Goal: Task Accomplishment & Management: Complete application form

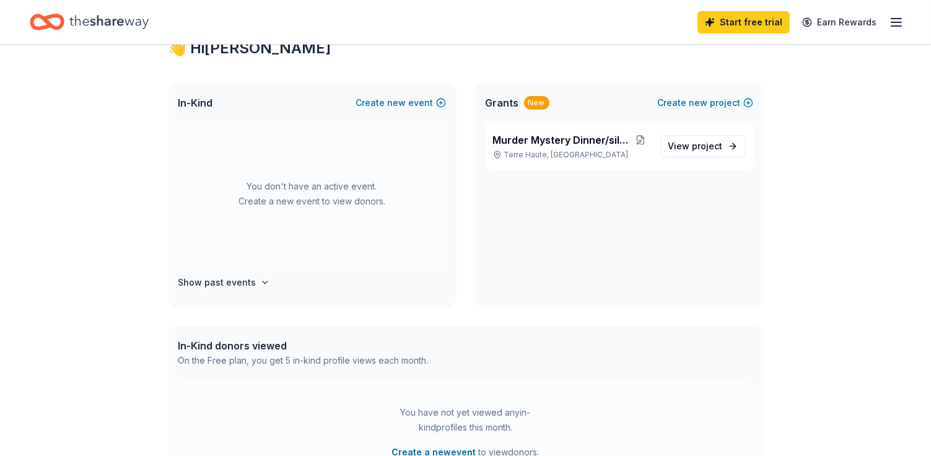
scroll to position [237, 0]
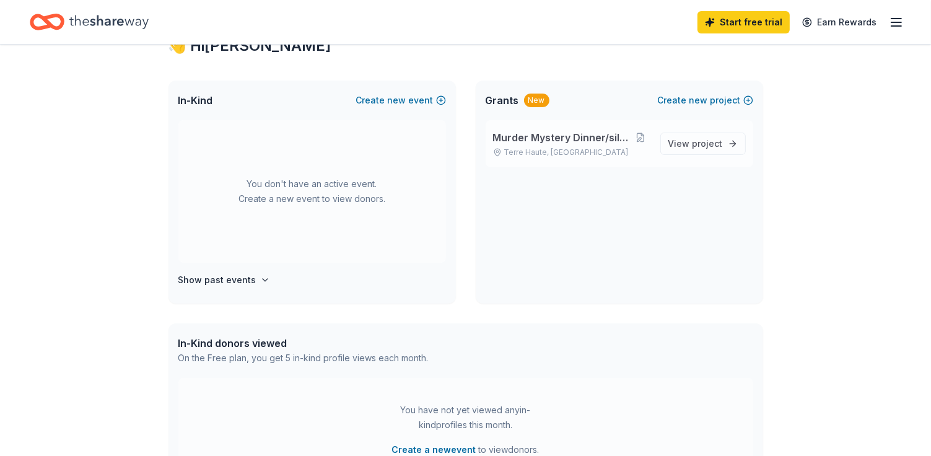
click at [583, 150] on p "Terre Haute, [GEOGRAPHIC_DATA]" at bounding box center [571, 152] width 157 height 10
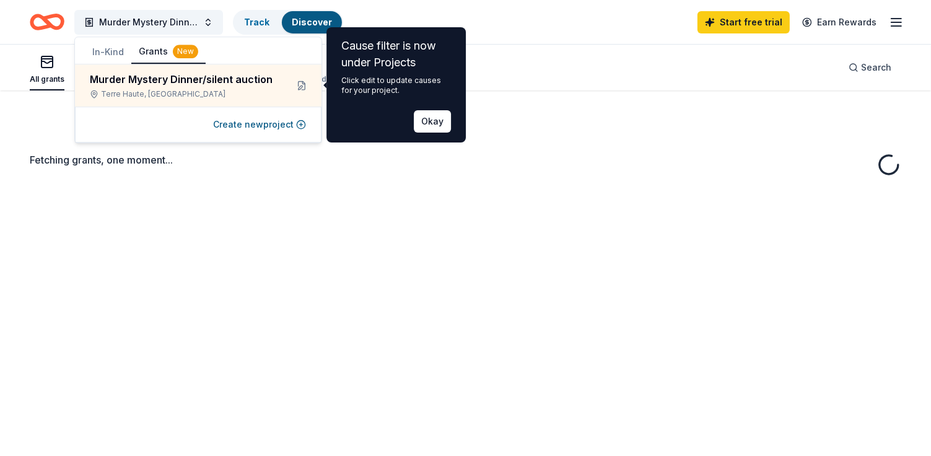
click at [399, 96] on div "Cause filter is now under Projects Click edit to update causes for your project…" at bounding box center [396, 84] width 110 height 95
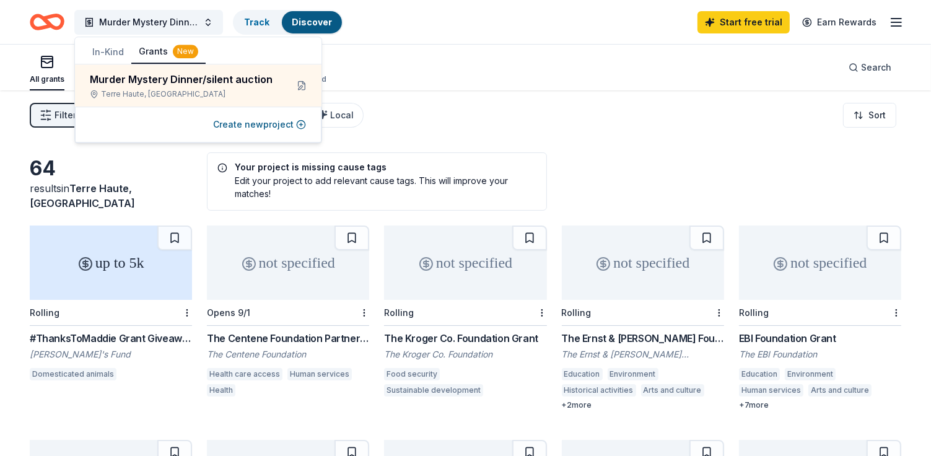
click at [432, 121] on div "Filter 1 Eligibility Other CyberGrants Local Sort" at bounding box center [465, 115] width 931 height 50
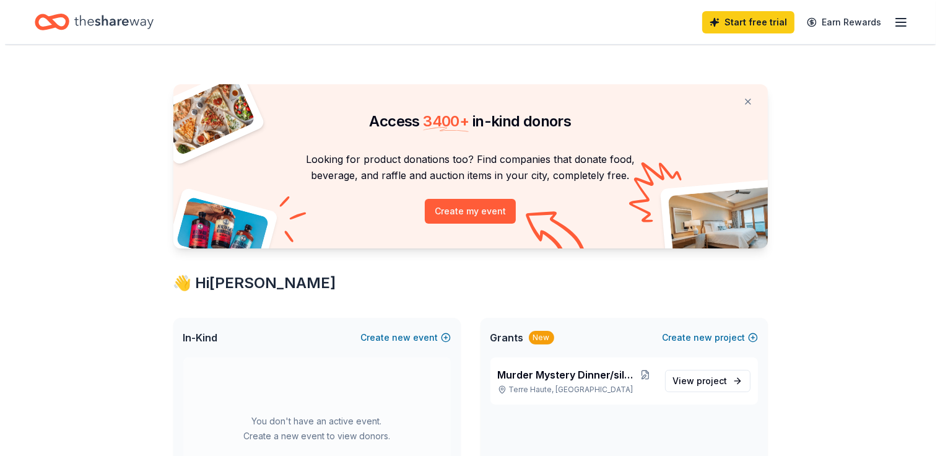
scroll to position [237, 0]
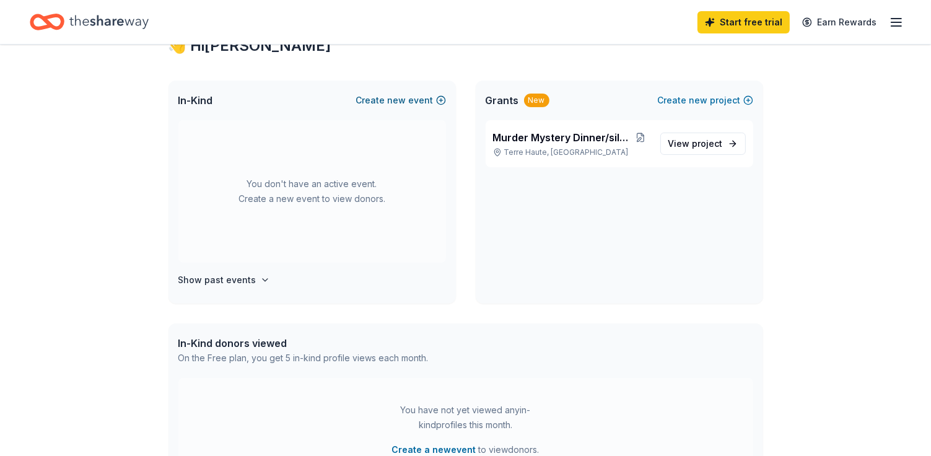
click at [379, 98] on button "Create new event" at bounding box center [401, 100] width 90 height 15
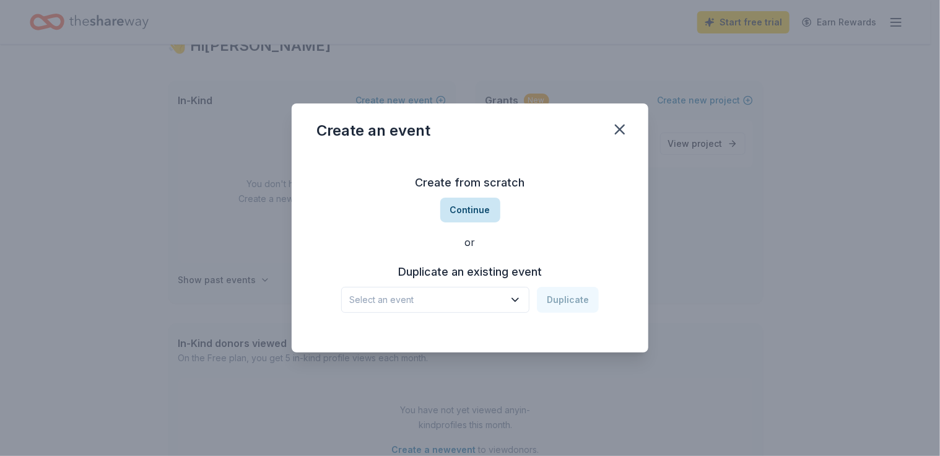
click at [481, 217] on button "Continue" at bounding box center [470, 210] width 60 height 25
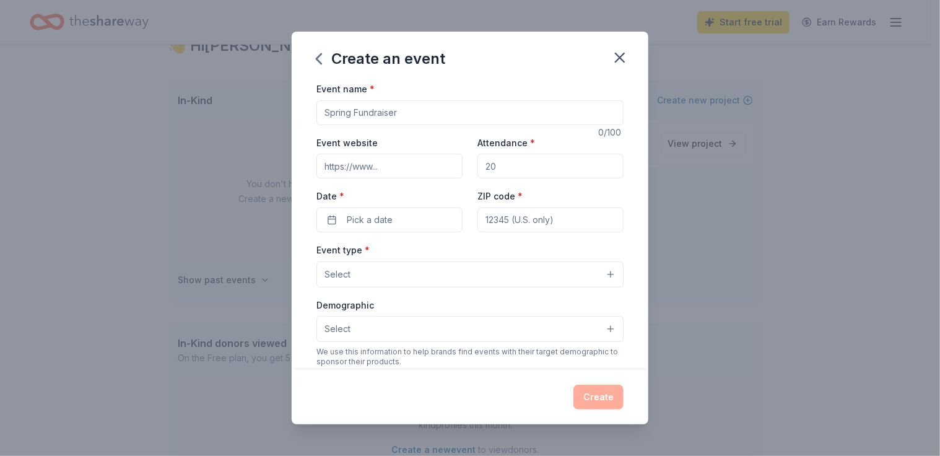
click at [398, 112] on input "Event name *" at bounding box center [469, 112] width 307 height 25
type input "Murder Mystery Dinner/silent auction"
click at [509, 169] on input "Attendance *" at bounding box center [550, 166] width 146 height 25
type input "200"
click at [369, 222] on span "Pick a date" at bounding box center [370, 219] width 46 height 15
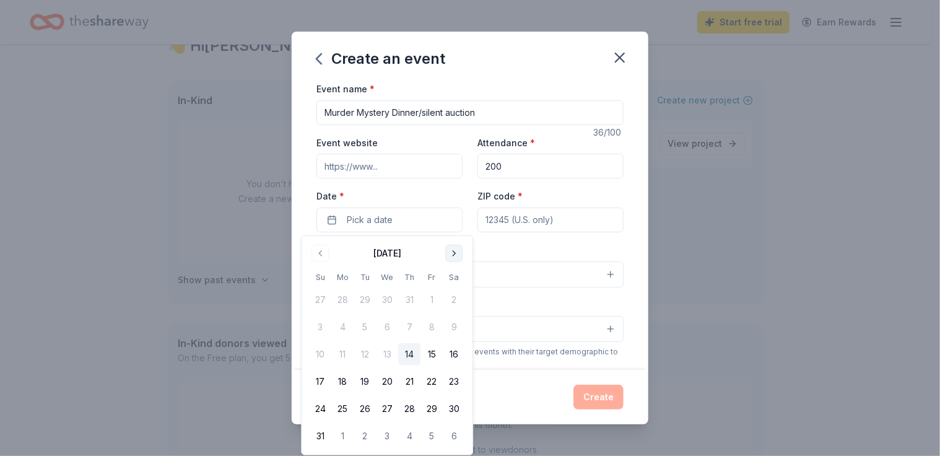
click at [455, 257] on button "Go to next month" at bounding box center [453, 253] width 17 height 17
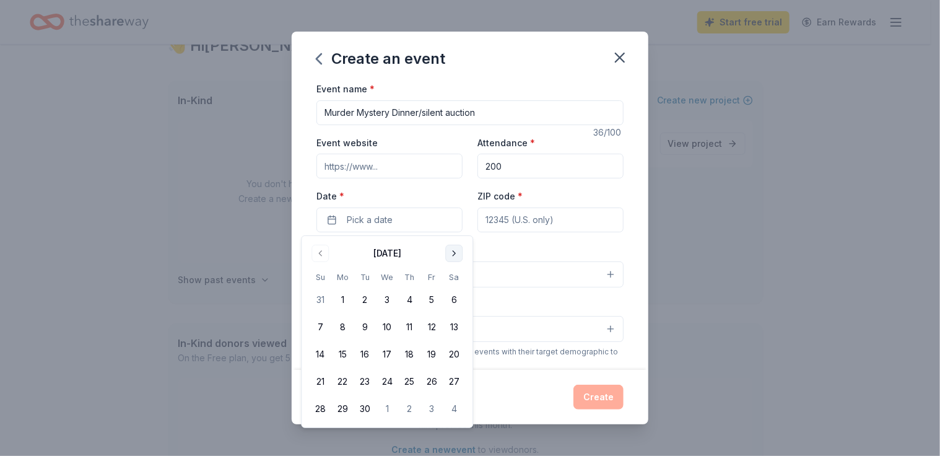
click at [455, 257] on button "Go to next month" at bounding box center [453, 253] width 17 height 17
click at [429, 407] on button "31" at bounding box center [431, 409] width 22 height 22
click at [547, 216] on input "ZIP code *" at bounding box center [550, 219] width 146 height 25
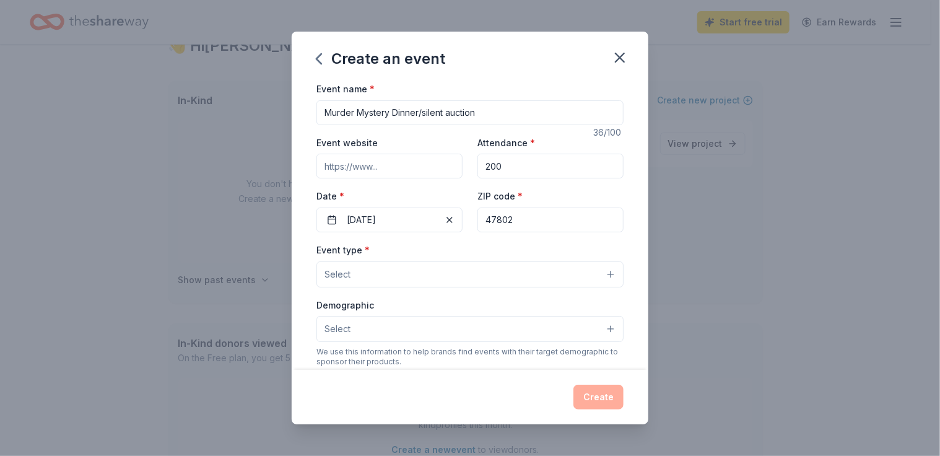
type input "47802"
click at [150, 323] on div "Create an event Event name * Murder Mystery Dinner/silent auction 36 /100 Event…" at bounding box center [470, 228] width 940 height 456
click at [403, 268] on button "Select" at bounding box center [469, 274] width 307 height 26
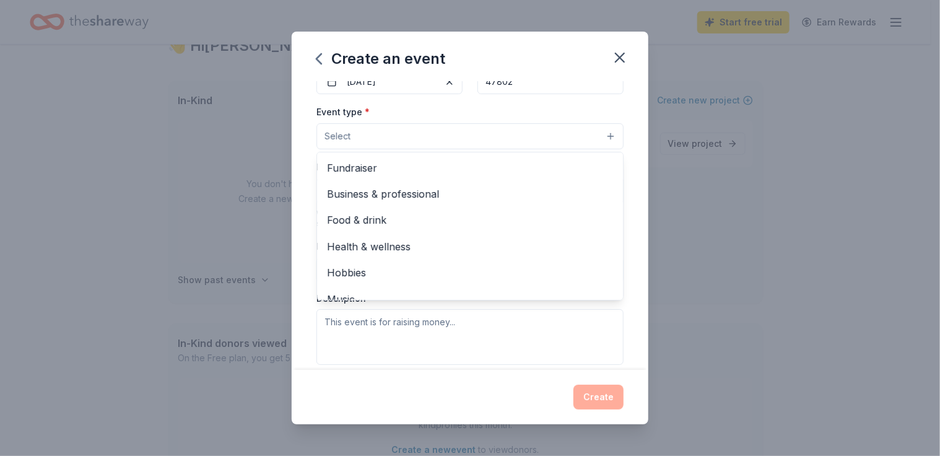
scroll to position [41, 0]
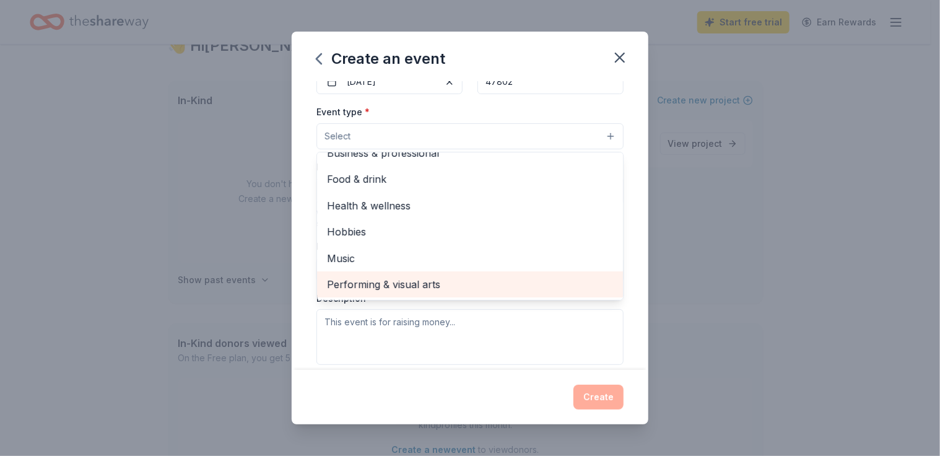
click at [458, 287] on span "Performing & visual arts" at bounding box center [470, 284] width 286 height 16
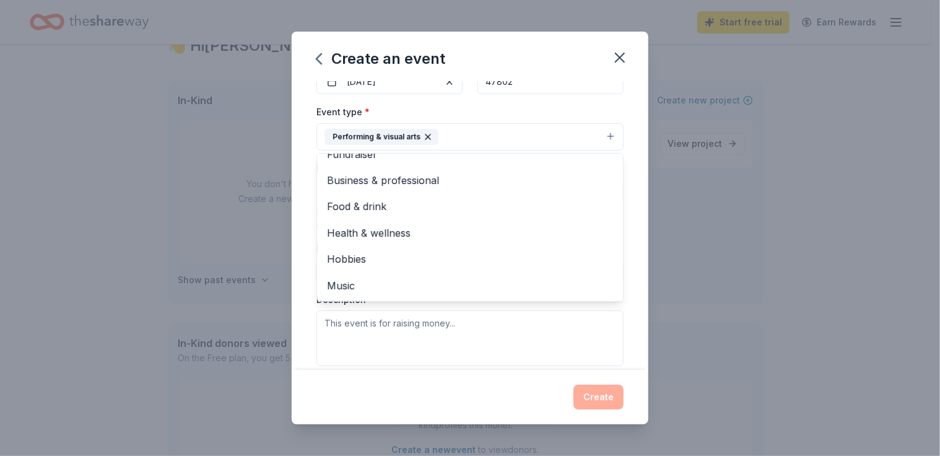
click at [624, 206] on div "Event name * Murder Mystery Dinner/silent auction 36 /100 Event website Attenda…" at bounding box center [470, 225] width 357 height 289
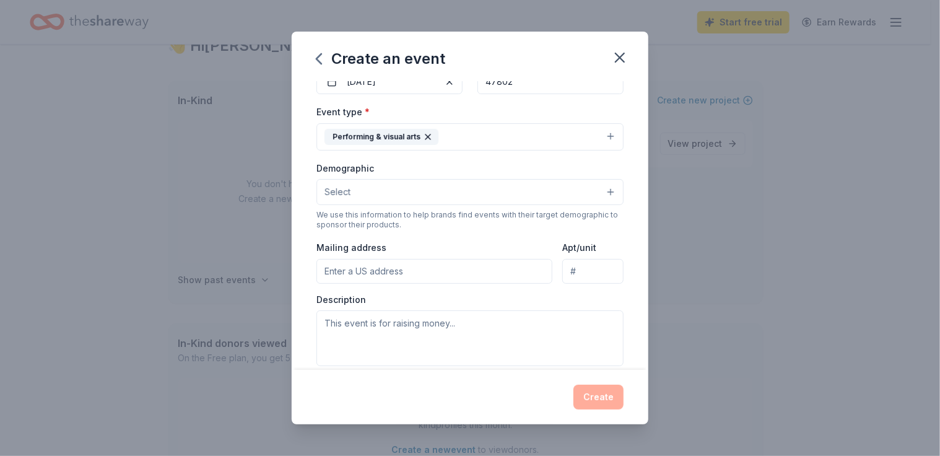
click at [602, 190] on button "Select" at bounding box center [469, 192] width 307 height 26
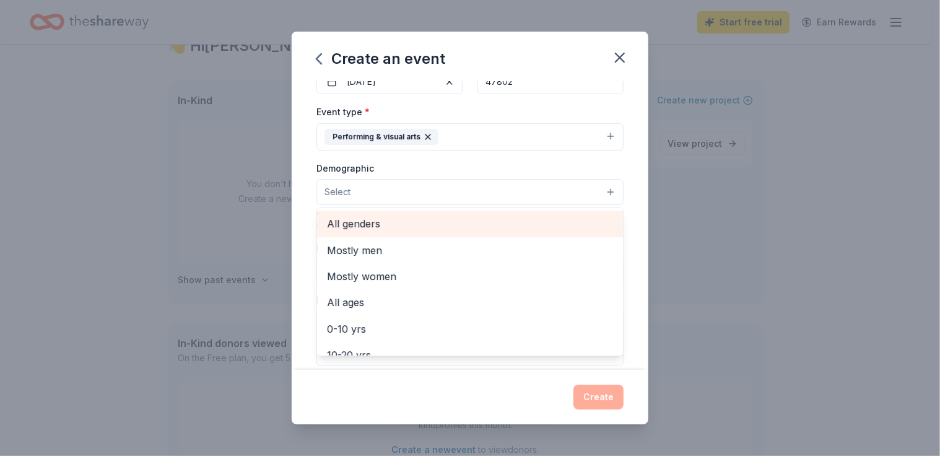
click at [484, 231] on span "All genders" at bounding box center [470, 224] width 286 height 16
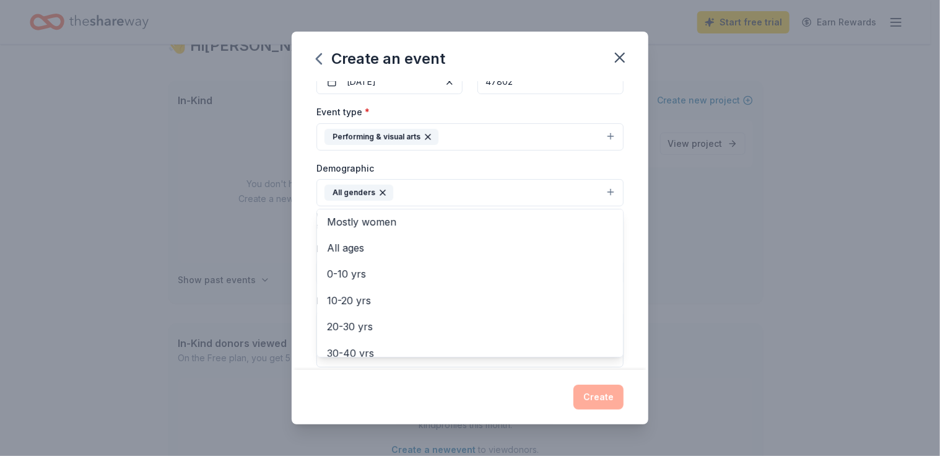
scroll to position [39, 0]
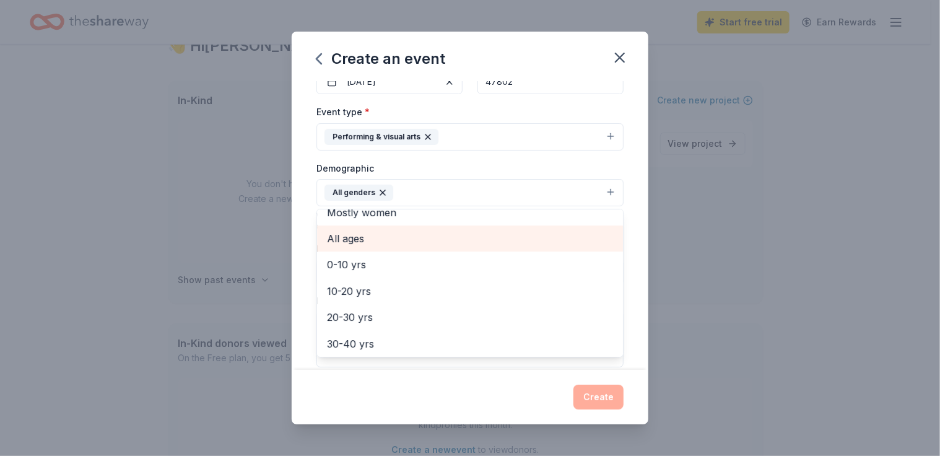
click at [511, 240] on span "All ages" at bounding box center [470, 238] width 286 height 16
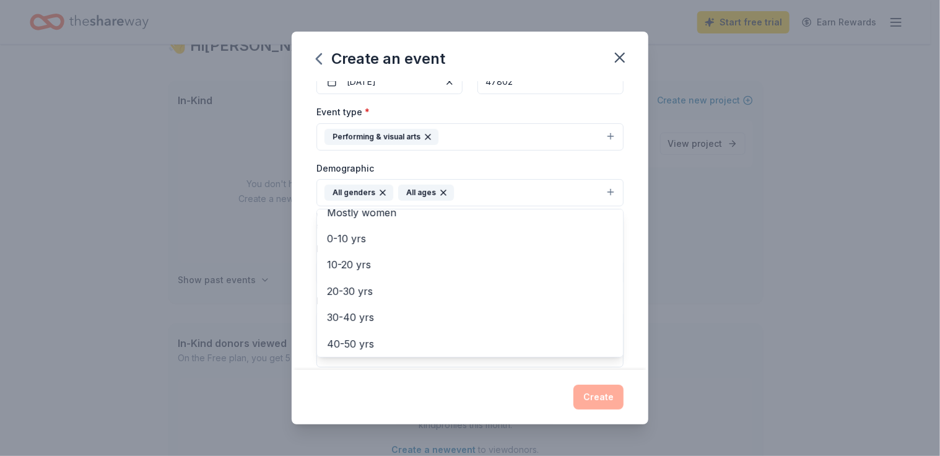
click at [629, 233] on div "Event name * Murder Mystery Dinner/silent auction 36 /100 Event website Attenda…" at bounding box center [470, 225] width 357 height 289
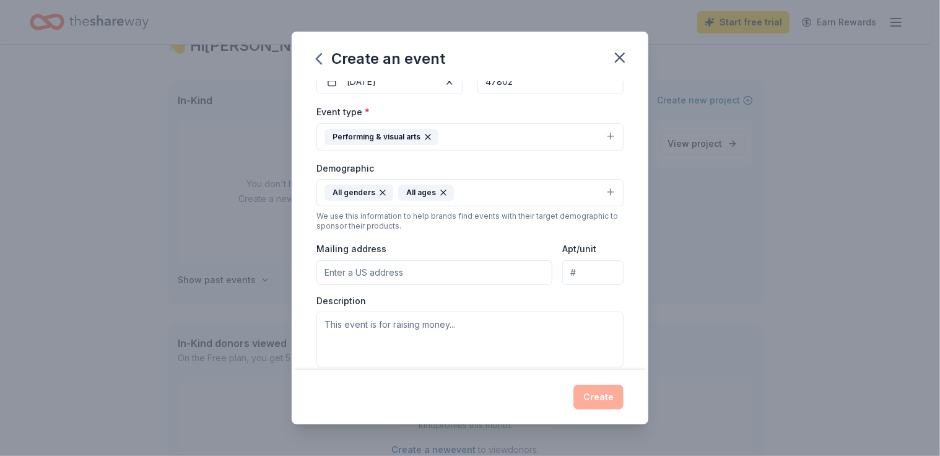
click at [452, 278] on input "Mailing address" at bounding box center [434, 272] width 236 height 25
type input "2410 E Feree Dr, Terre Haute IN 47802"
type input "Terre Haute, IN 47802"
click at [508, 338] on textarea at bounding box center [469, 339] width 307 height 56
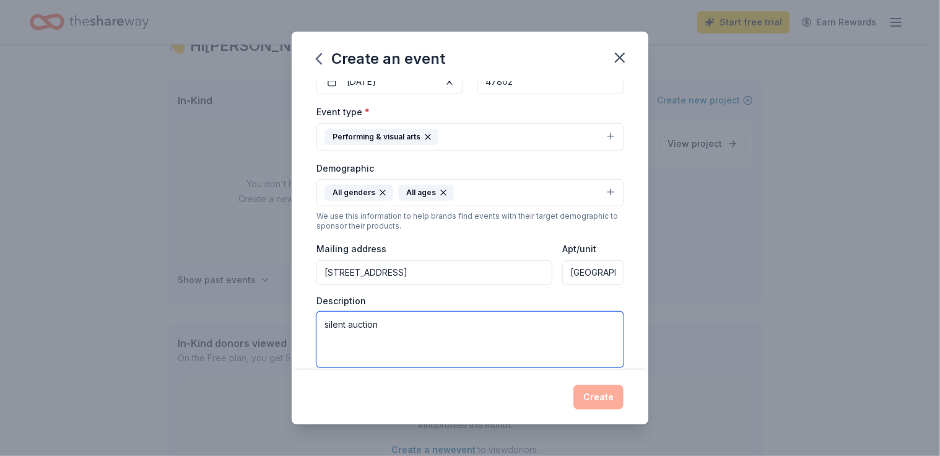
type textarea "silent auction"
click at [546, 376] on div "Create" at bounding box center [470, 397] width 357 height 54
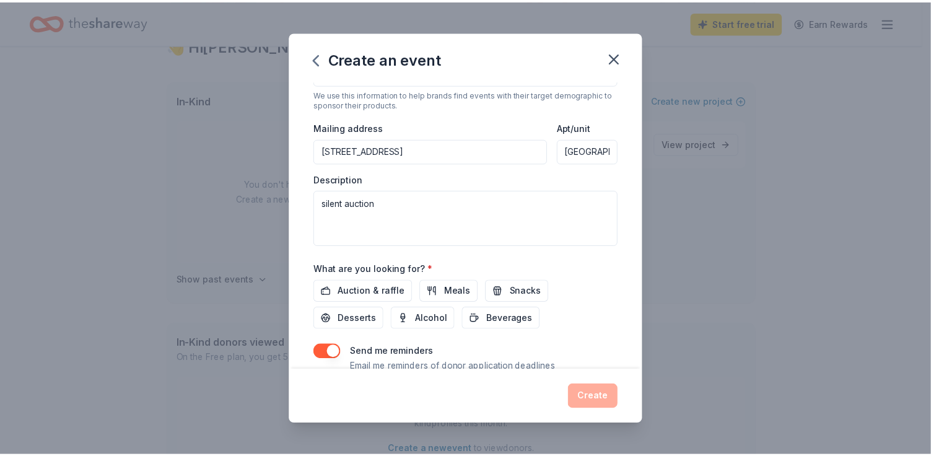
scroll to position [282, 0]
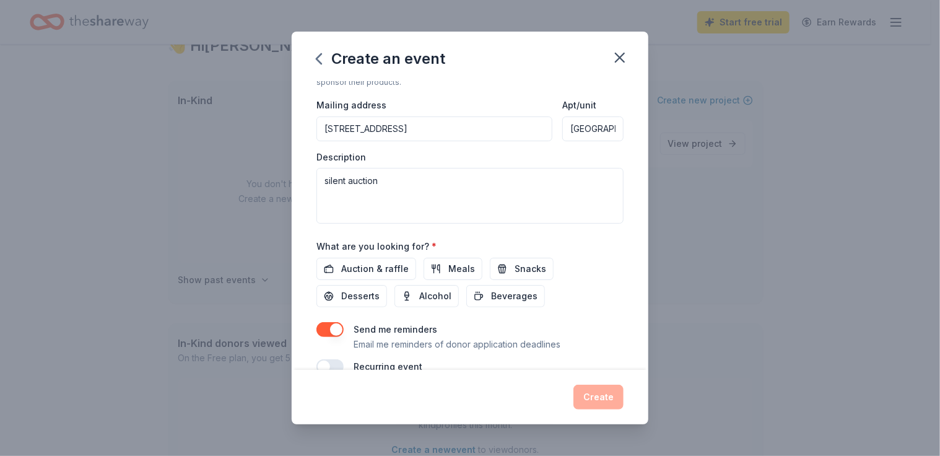
drag, startPoint x: 492, startPoint y: 125, endPoint x: 391, endPoint y: 133, distance: 100.6
click at [391, 133] on input "2410 E Feree Dr, Terre Haute IN 47802" at bounding box center [434, 128] width 236 height 25
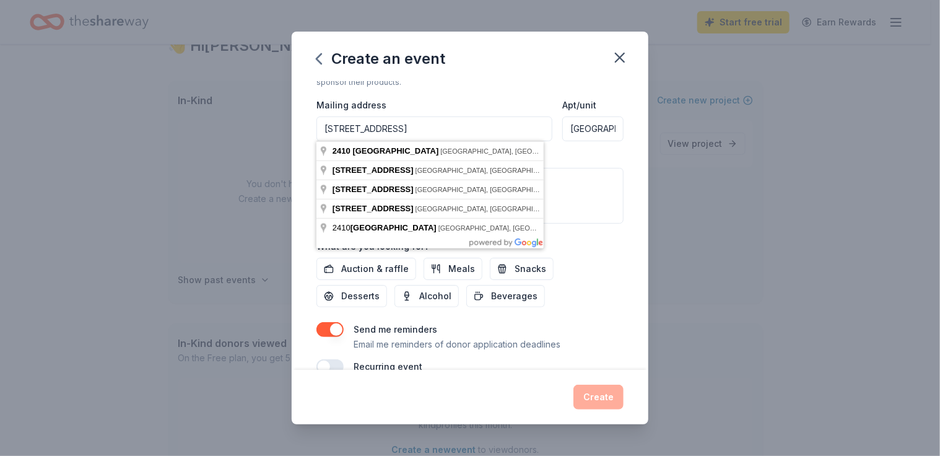
type input "2410 E Feree Dr"
click at [188, 178] on div "Create an event Event name * Murder Mystery Dinner/silent auction 36 /100 Event…" at bounding box center [470, 228] width 940 height 456
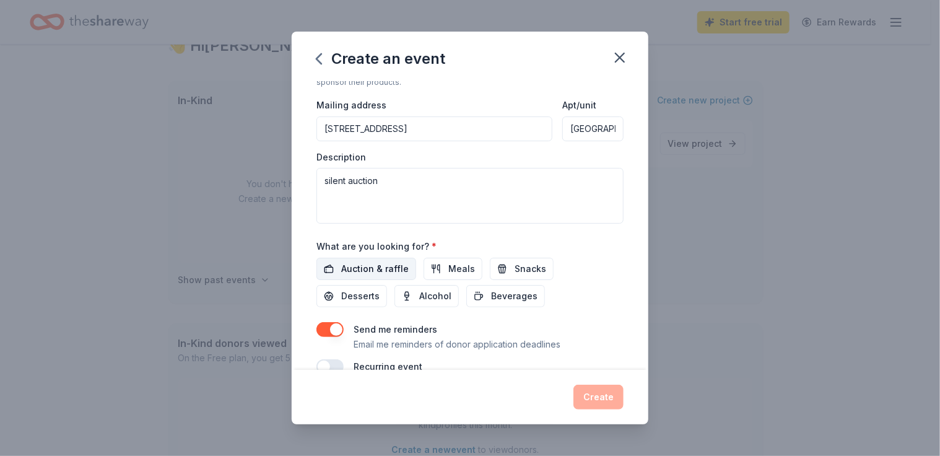
click at [398, 269] on span "Auction & raffle" at bounding box center [375, 268] width 68 height 15
click at [600, 399] on button "Create" at bounding box center [598, 397] width 50 height 25
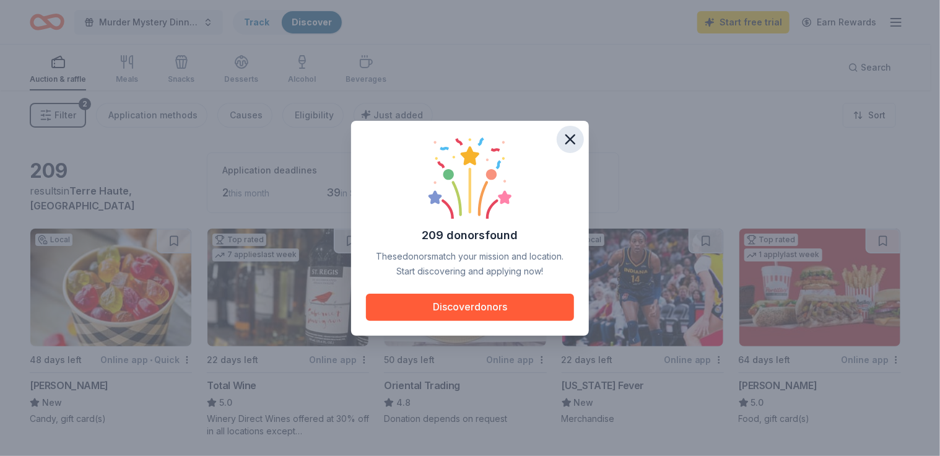
click at [575, 138] on icon "button" at bounding box center [570, 139] width 17 height 17
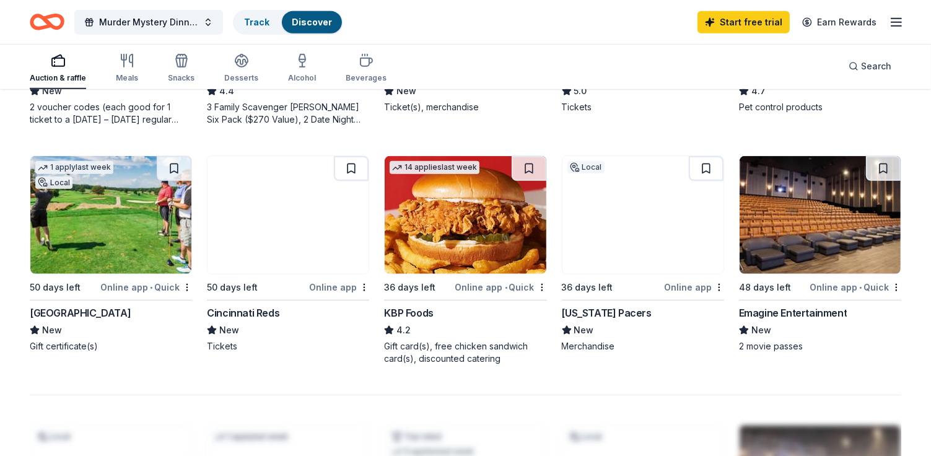
scroll to position [793, 0]
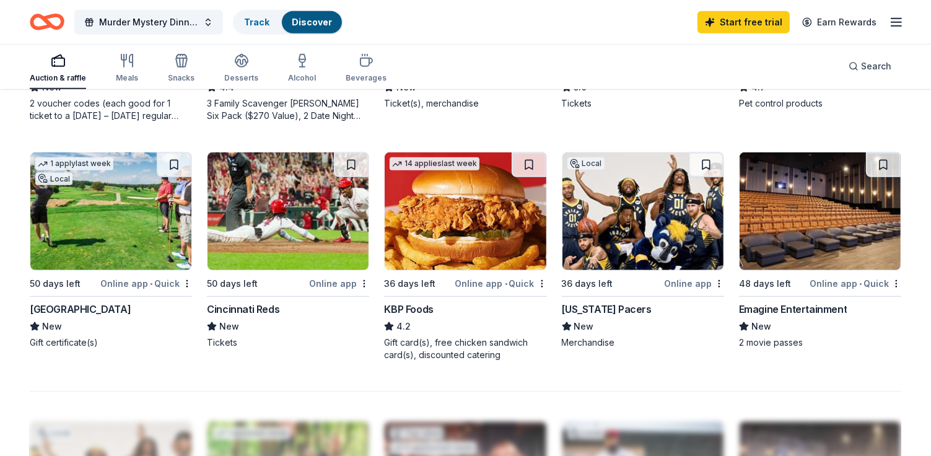
click at [101, 306] on div "[GEOGRAPHIC_DATA]" at bounding box center [80, 309] width 101 height 15
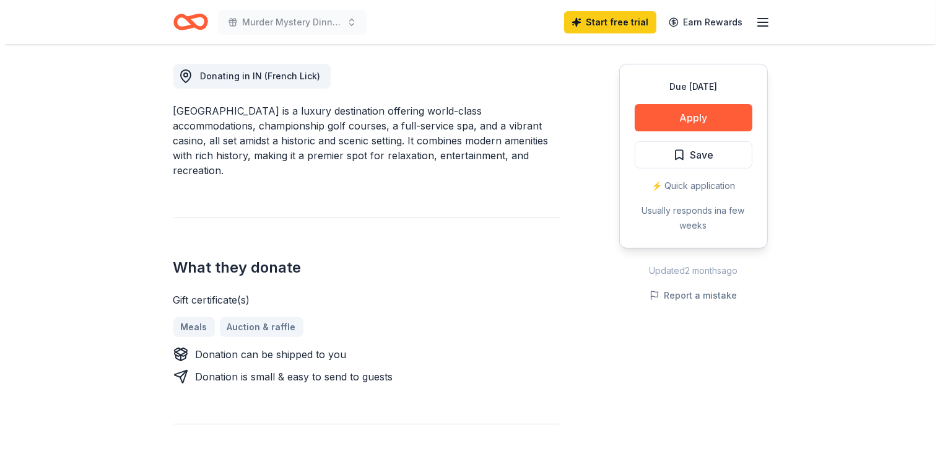
scroll to position [336, 0]
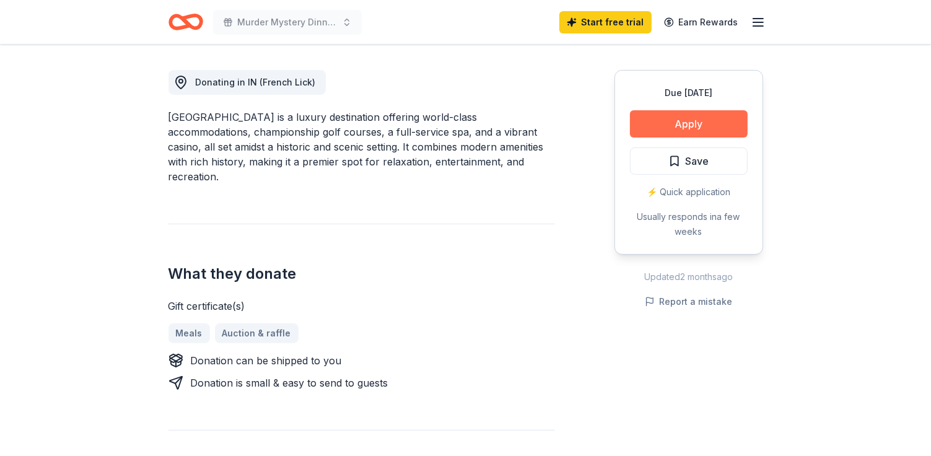
click at [696, 130] on button "Apply" at bounding box center [689, 123] width 118 height 27
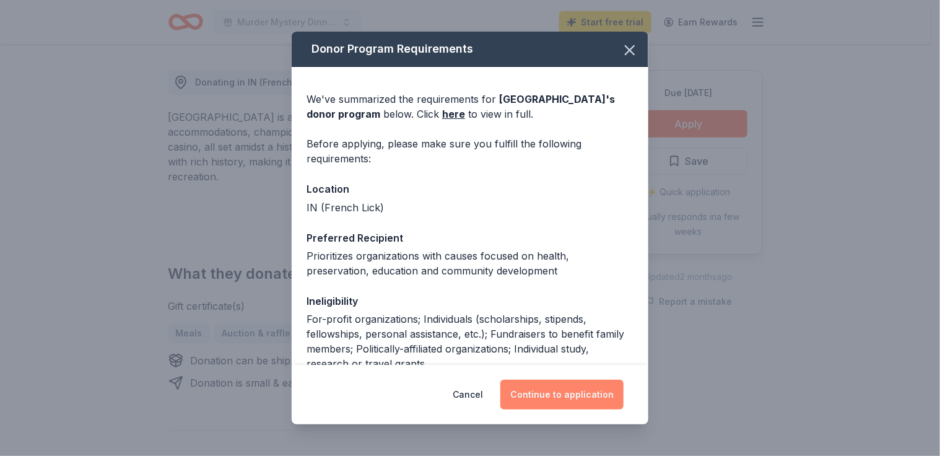
click at [565, 396] on button "Continue to application" at bounding box center [561, 395] width 123 height 30
